Goal: Entertainment & Leisure: Browse casually

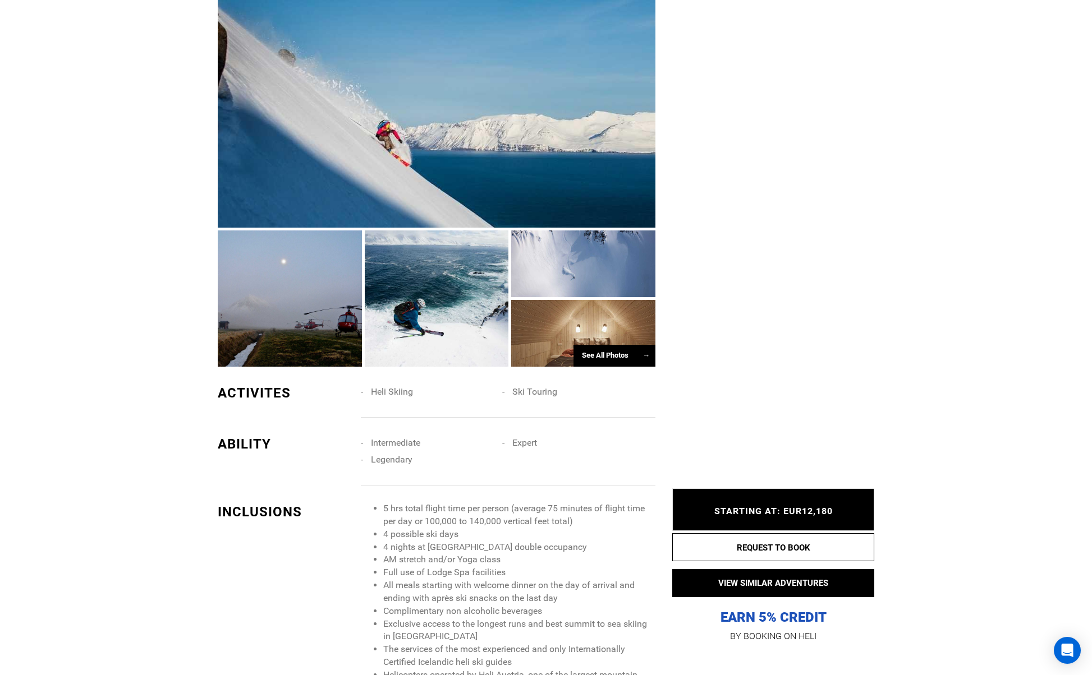
scroll to position [868, 0]
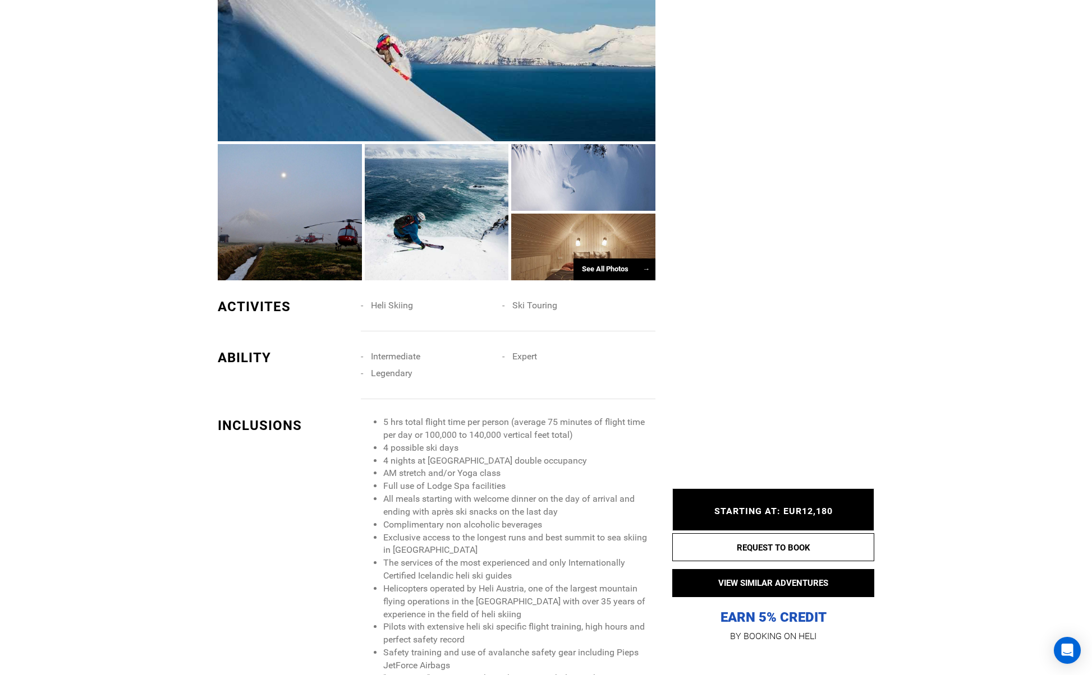
click at [597, 266] on div "See All Photos →" at bounding box center [614, 270] width 82 height 22
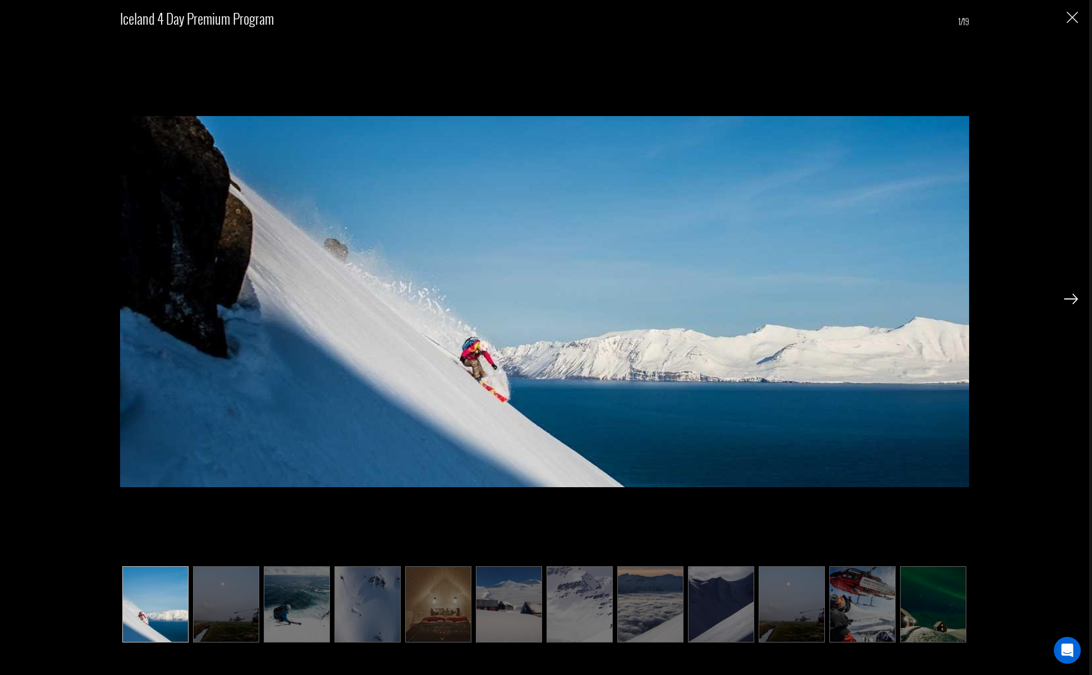
scroll to position [958, 0]
click at [1075, 300] on img at bounding box center [1071, 299] width 14 height 10
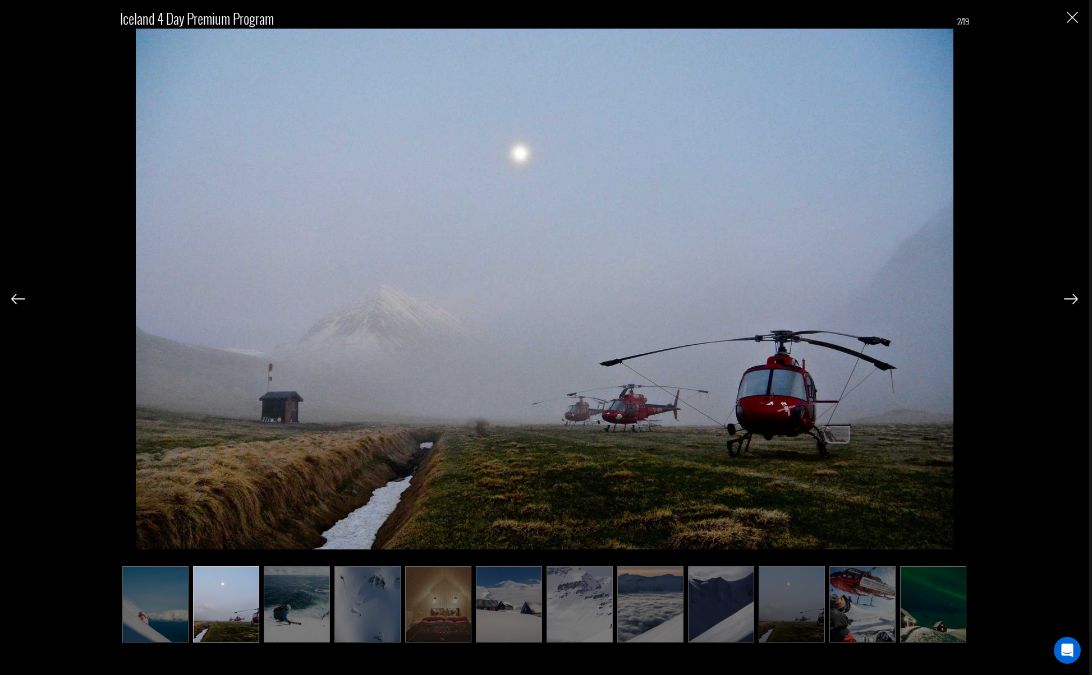
click at [1075, 300] on img at bounding box center [1071, 299] width 14 height 10
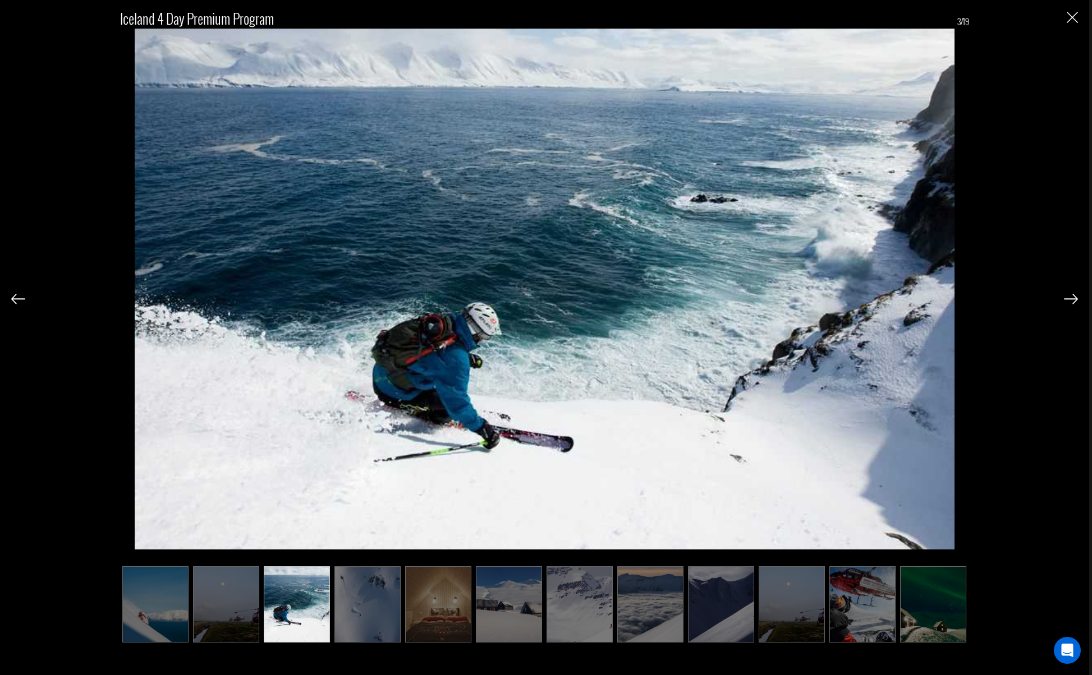
click at [1074, 300] on img at bounding box center [1071, 299] width 14 height 10
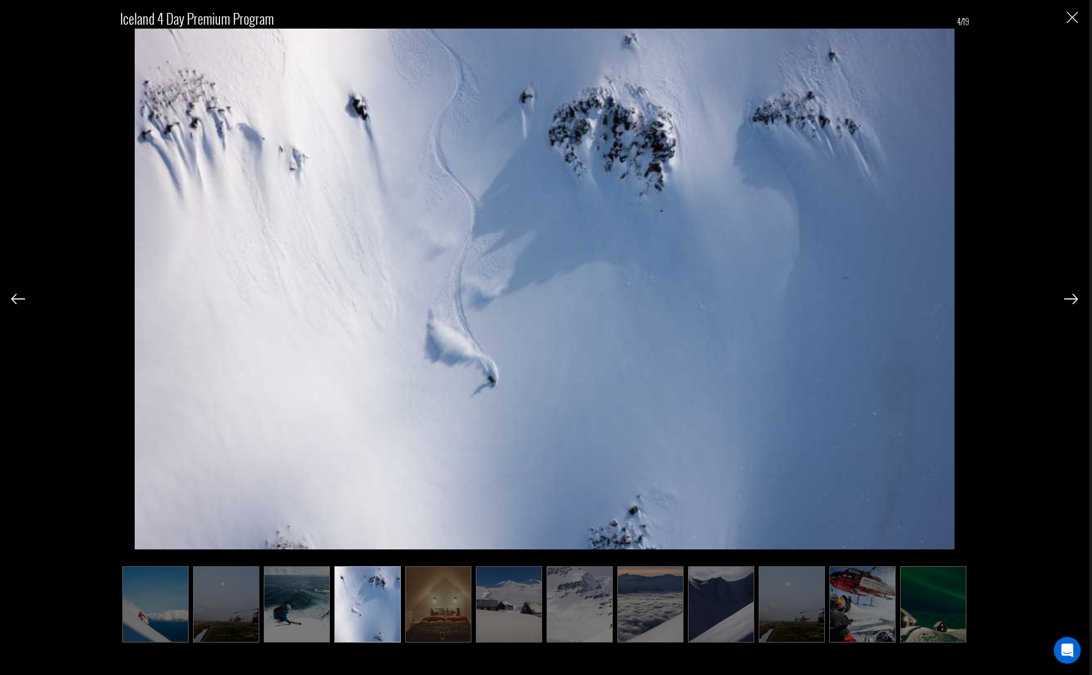
click at [10, 302] on div "Iceland 4 Day Premium Program 4/19" at bounding box center [544, 337] width 1089 height 675
click at [15, 301] on img at bounding box center [18, 299] width 14 height 10
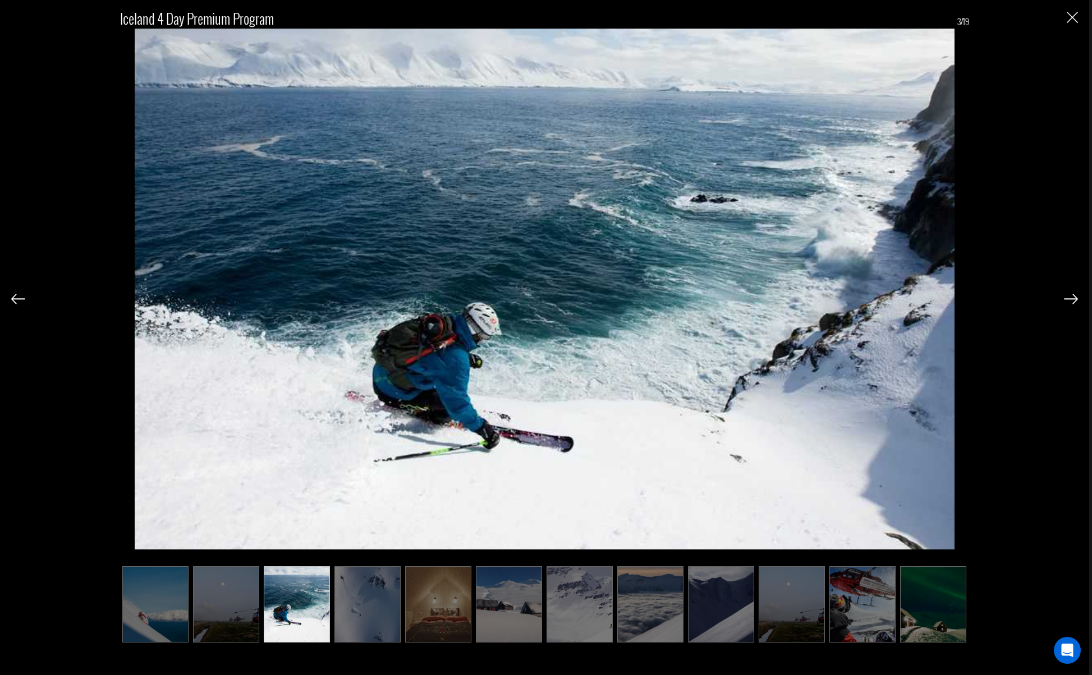
click at [15, 301] on img at bounding box center [18, 299] width 14 height 10
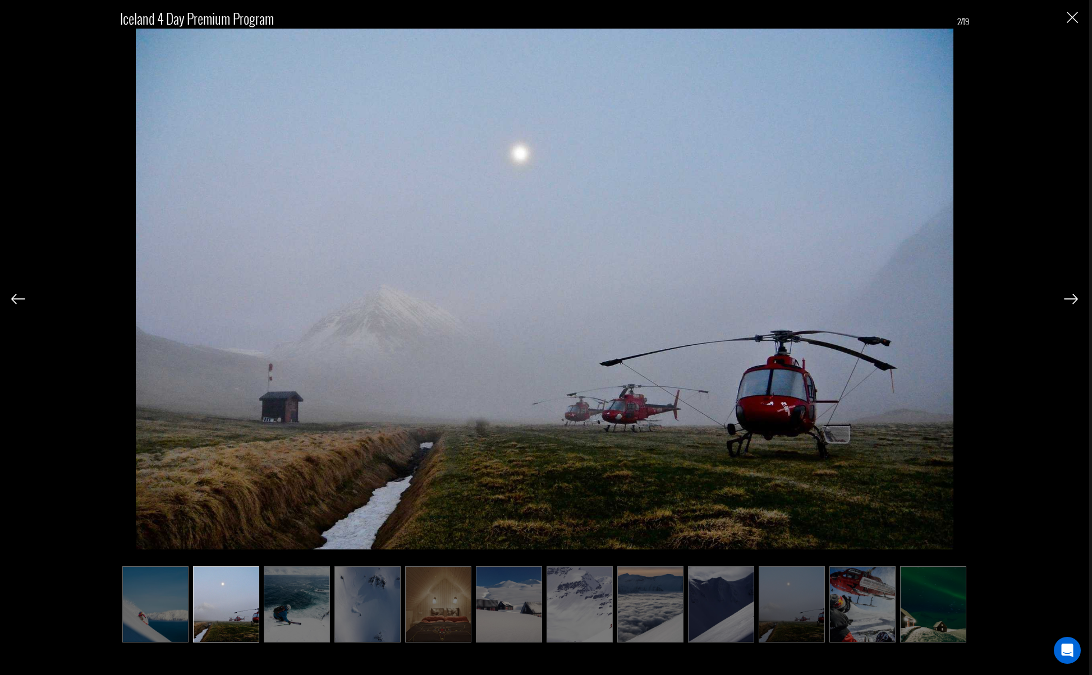
click at [1074, 301] on img at bounding box center [1071, 299] width 14 height 10
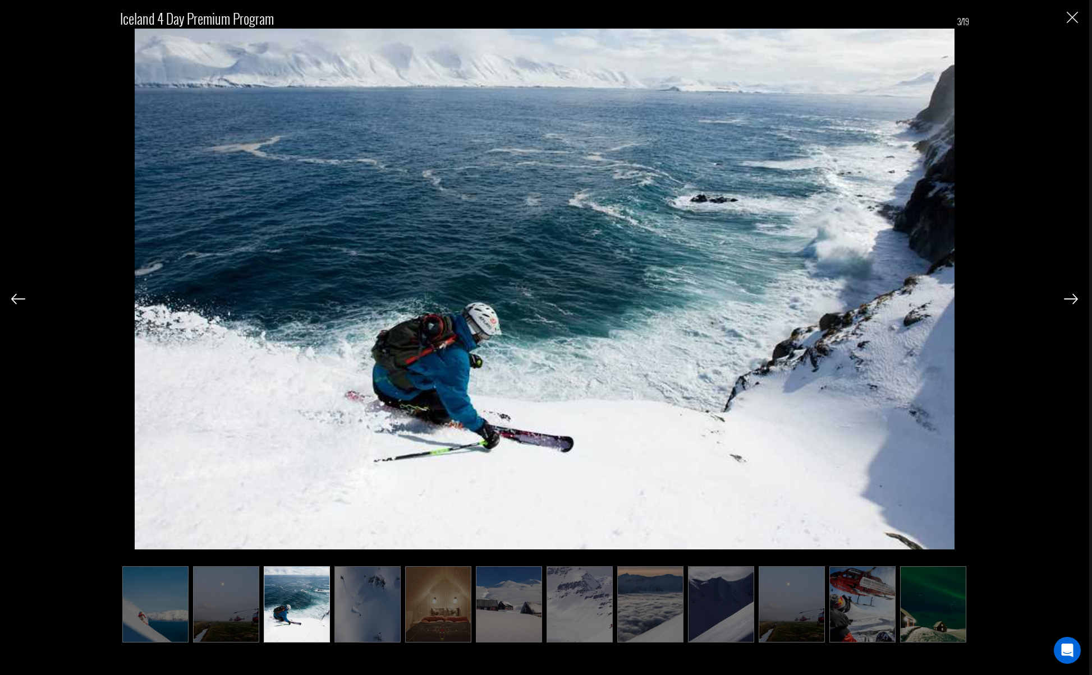
click at [1074, 301] on img at bounding box center [1071, 299] width 14 height 10
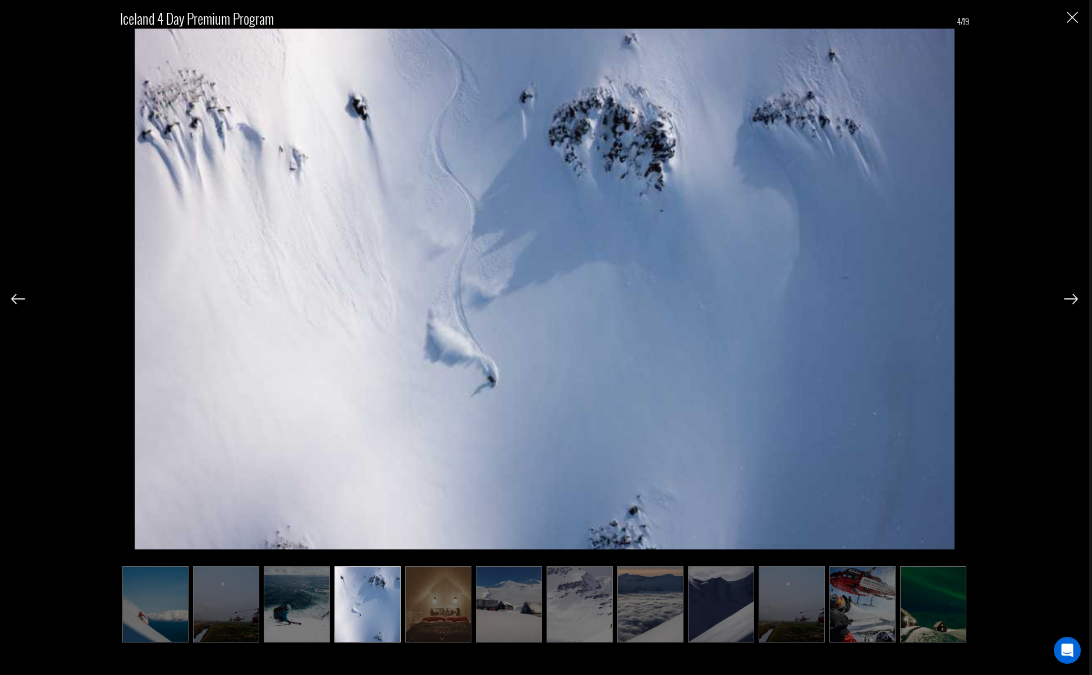
click at [1074, 301] on img at bounding box center [1071, 299] width 14 height 10
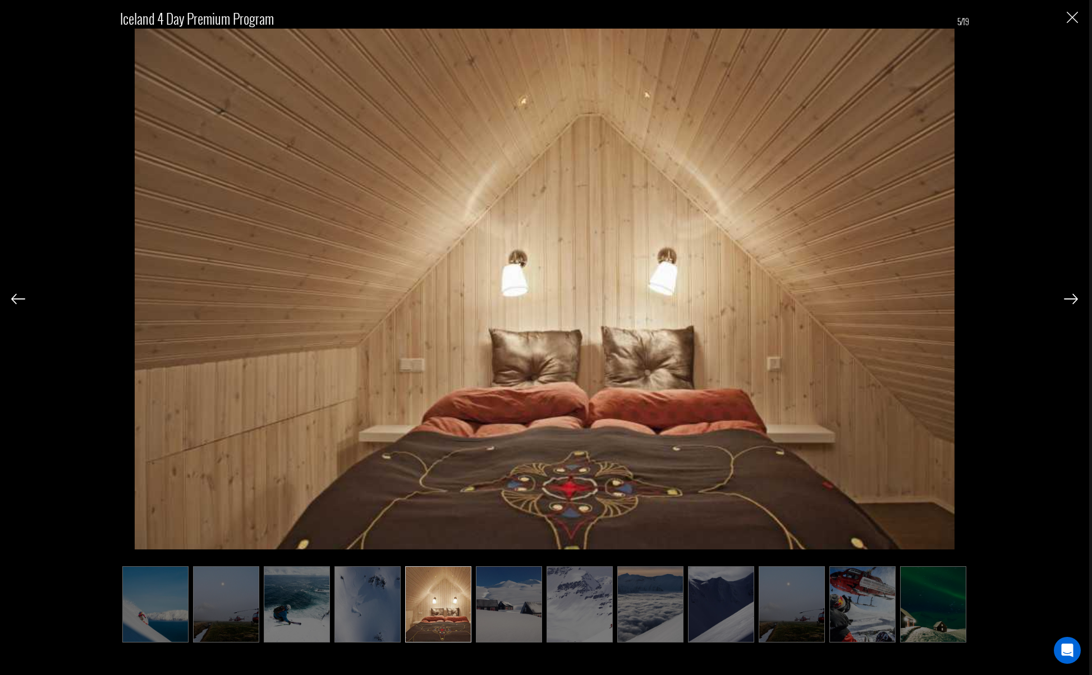
click at [1073, 301] on img at bounding box center [1071, 299] width 14 height 10
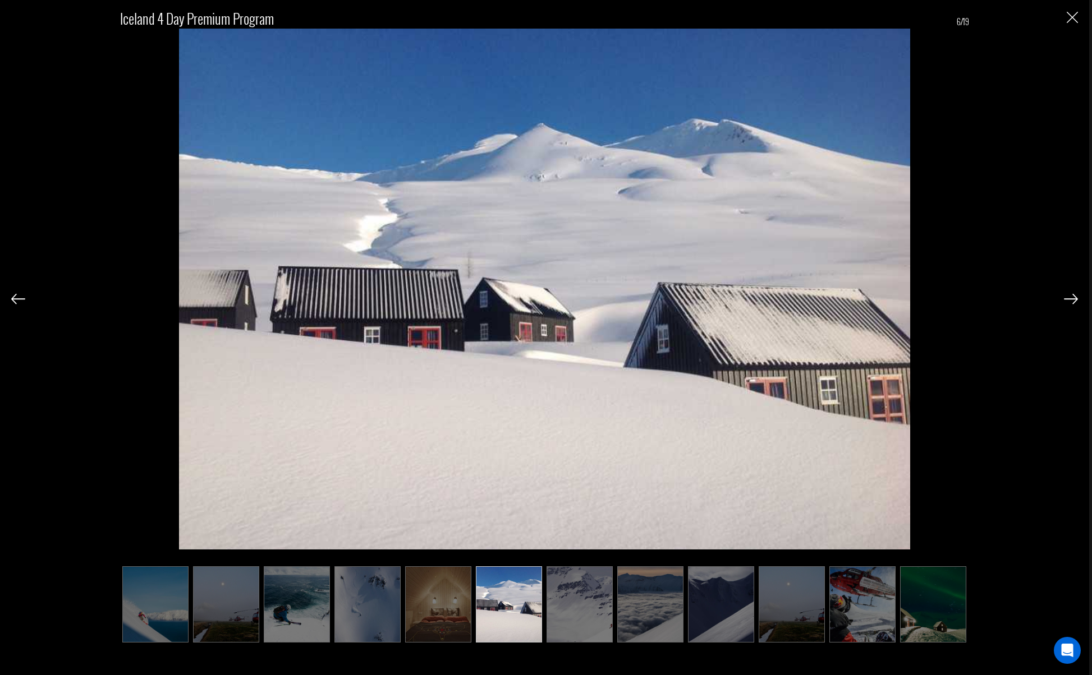
click at [1071, 301] on img at bounding box center [1071, 299] width 14 height 10
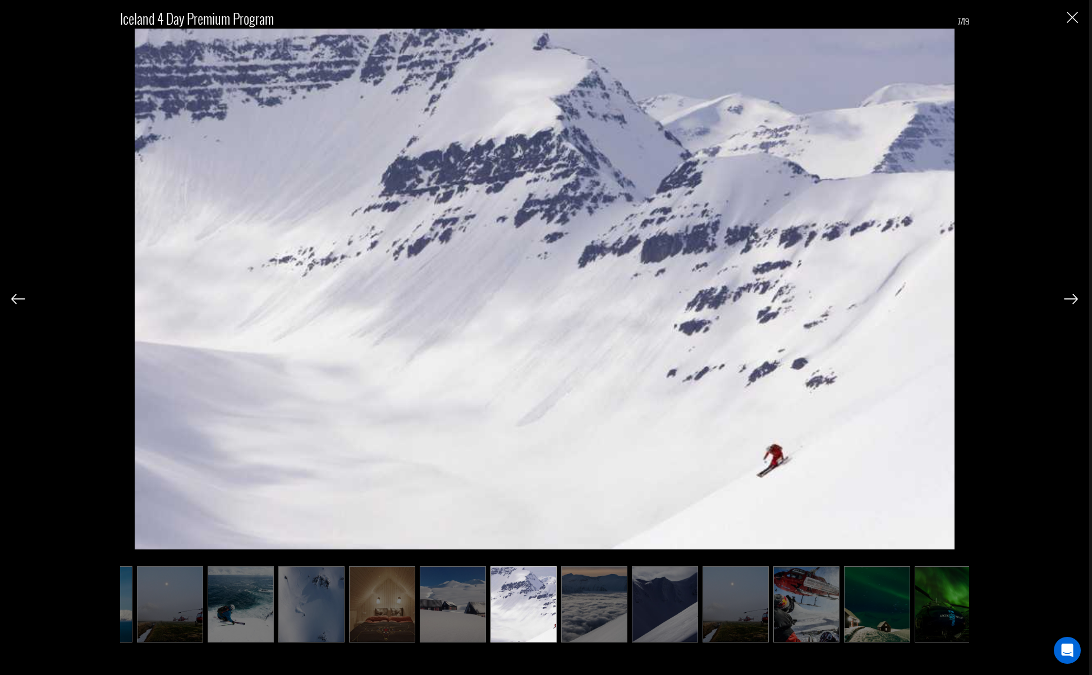
click at [1069, 302] on img at bounding box center [1071, 299] width 14 height 10
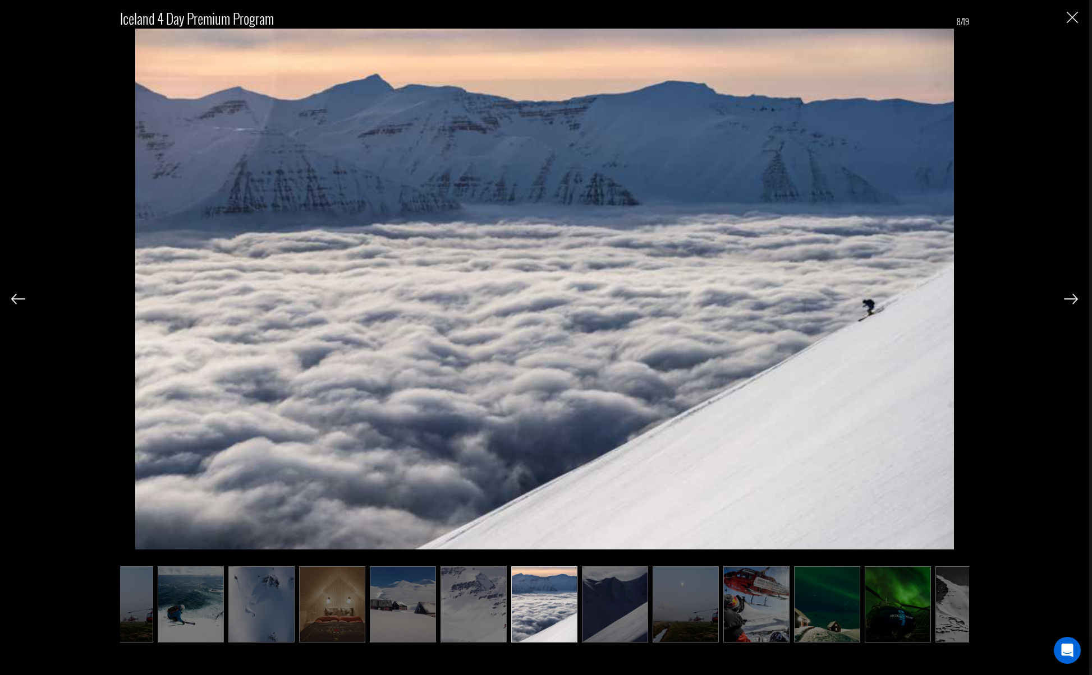
scroll to position [0, 112]
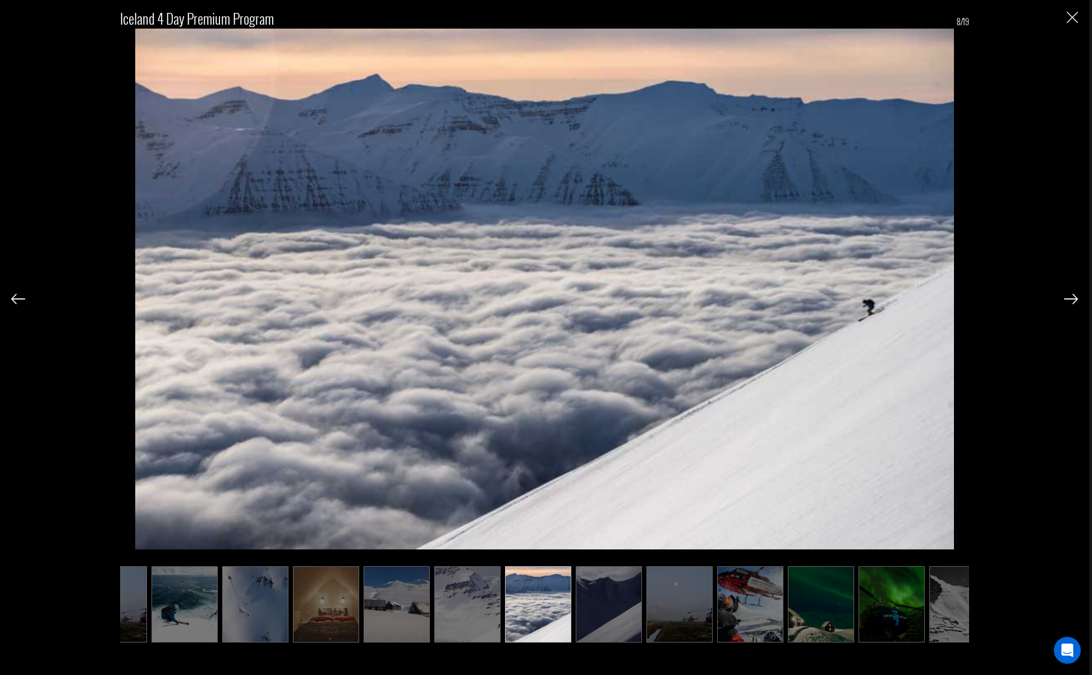
click at [1068, 302] on img at bounding box center [1071, 299] width 14 height 10
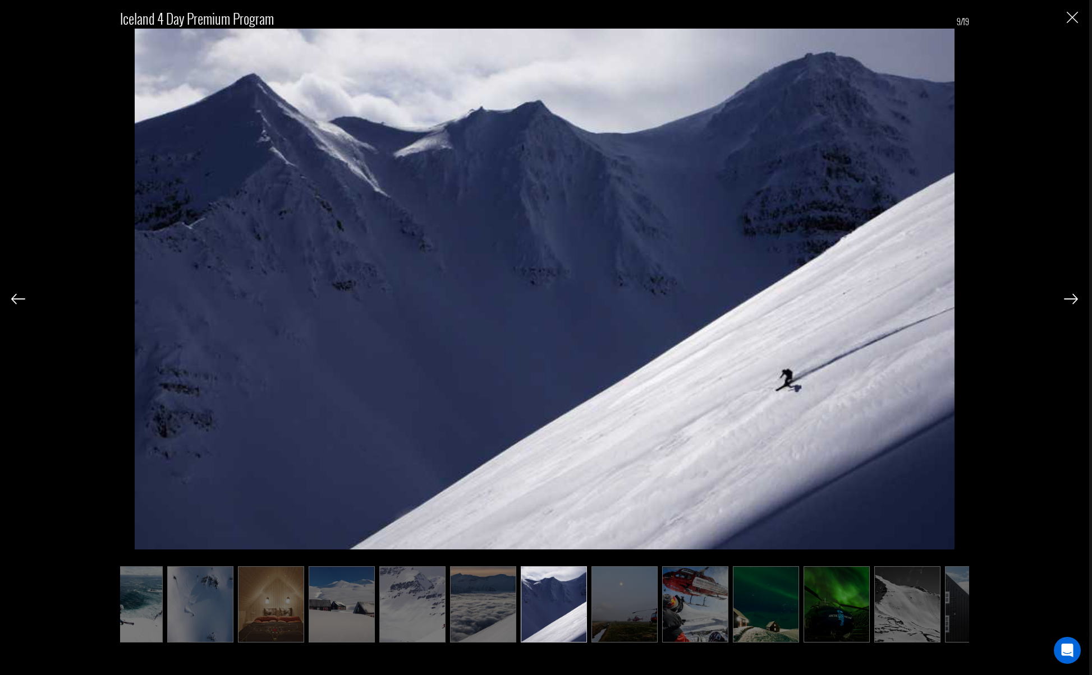
click at [1066, 302] on img at bounding box center [1071, 299] width 14 height 10
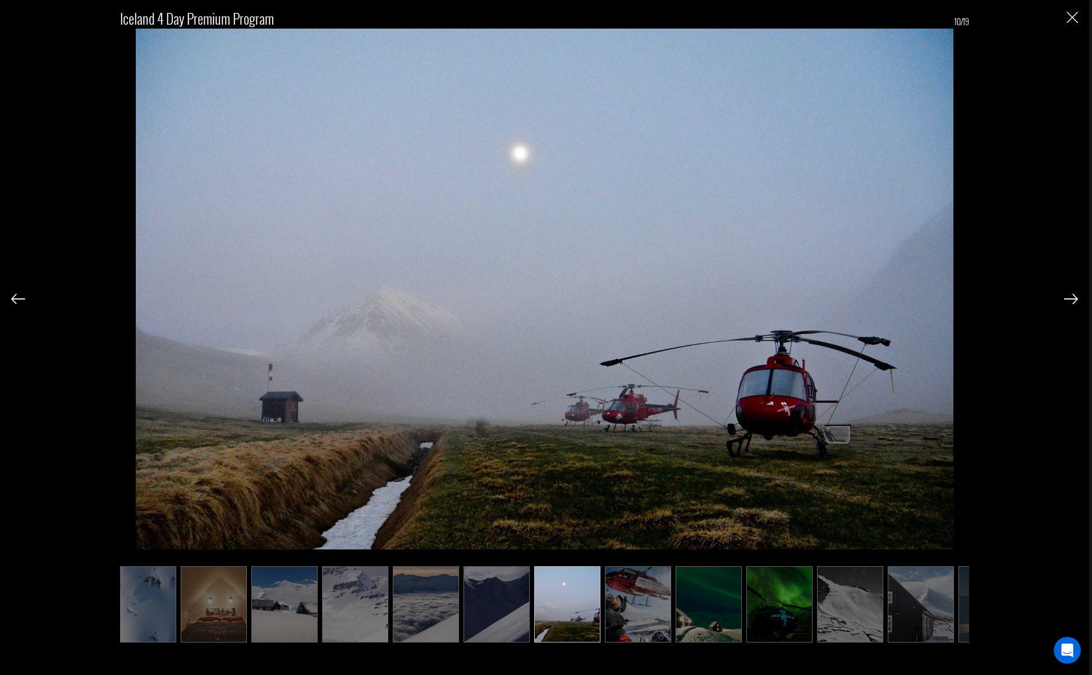
click at [1064, 302] on img at bounding box center [1071, 299] width 14 height 10
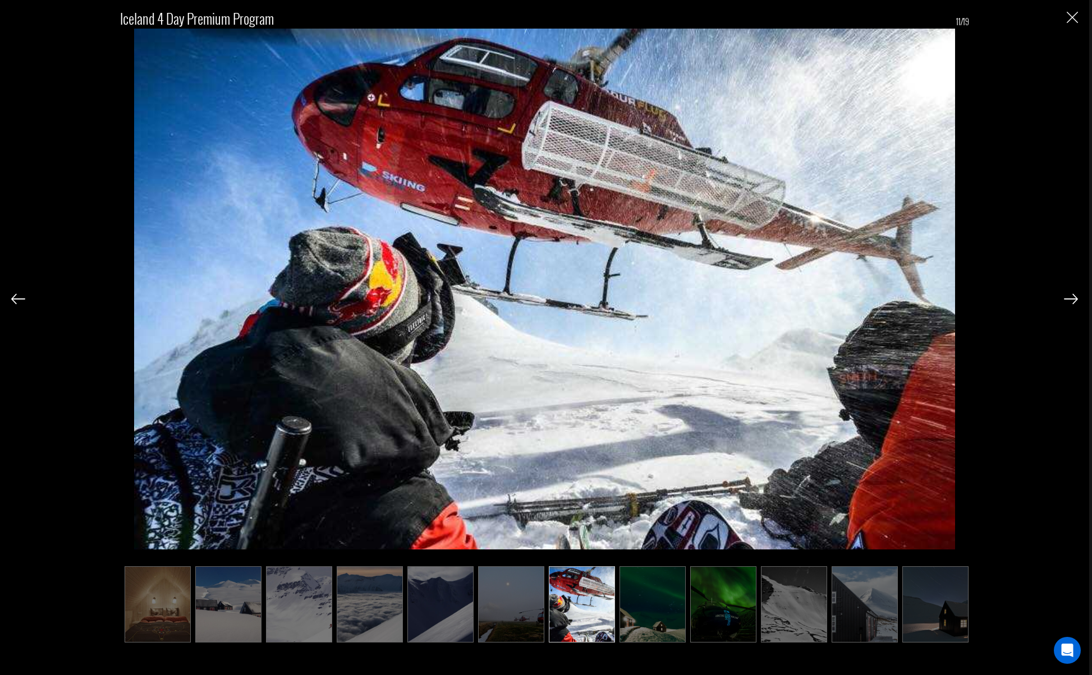
click at [1071, 13] on img "Close" at bounding box center [1072, 17] width 11 height 11
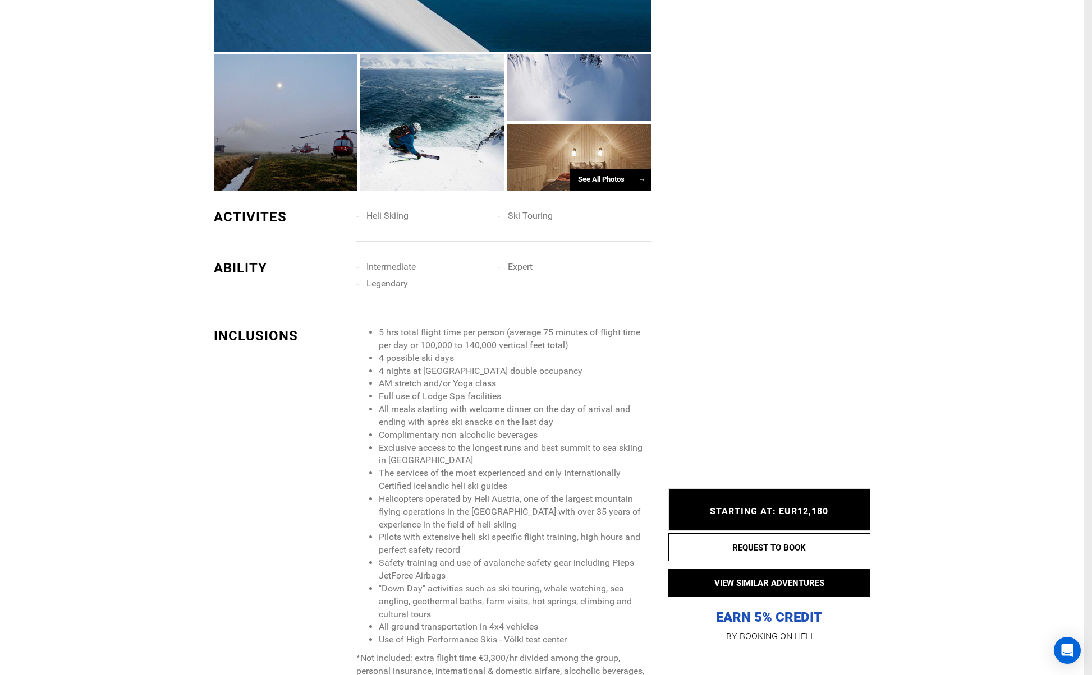
scroll to position [0, 0]
